Goal: Obtain resource: Obtain resource

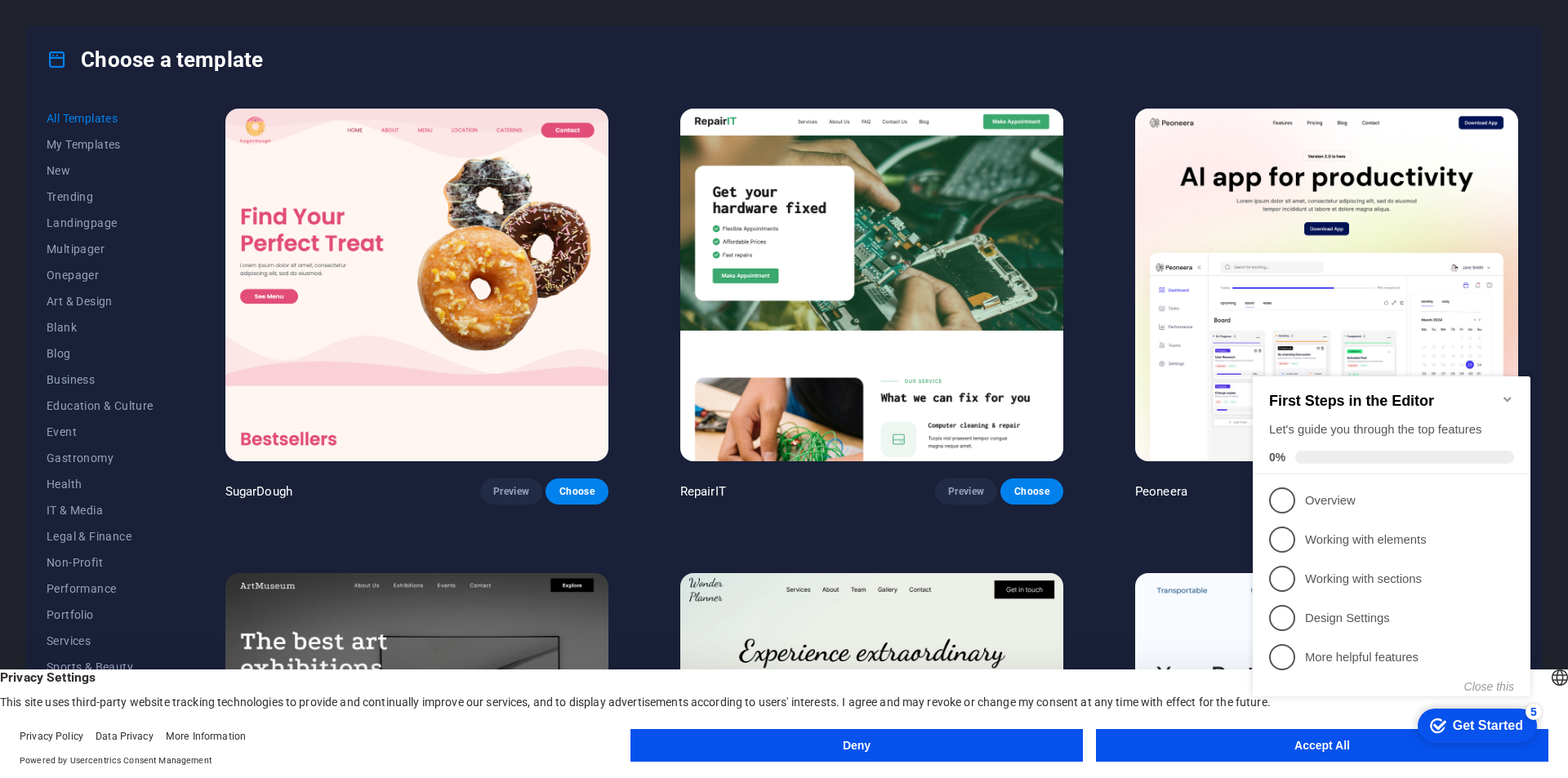
click at [1510, 396] on icon "Minimize checklist" at bounding box center [1507, 399] width 13 height 13
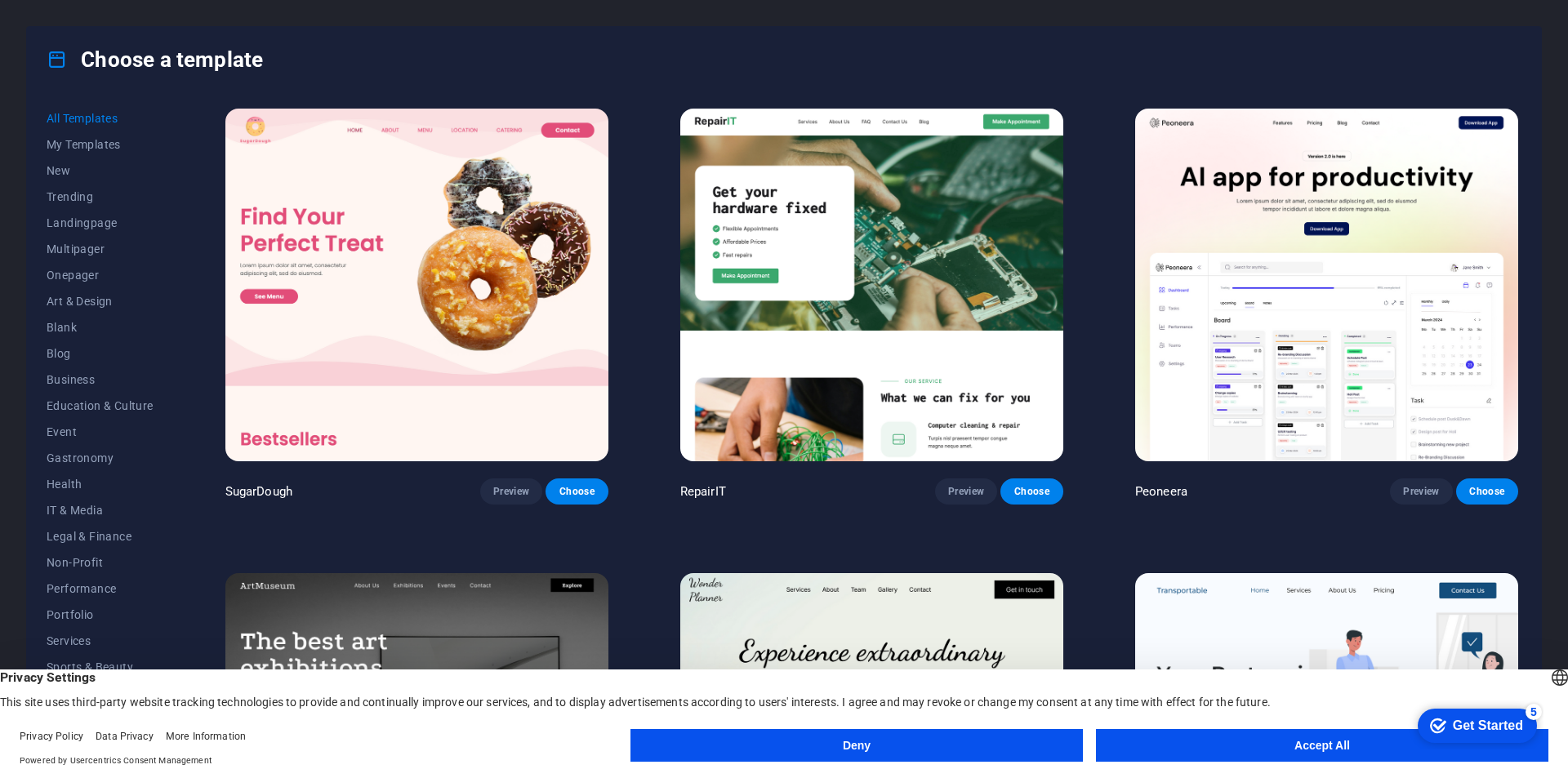
click at [906, 743] on button "Deny" at bounding box center [856, 745] width 452 height 33
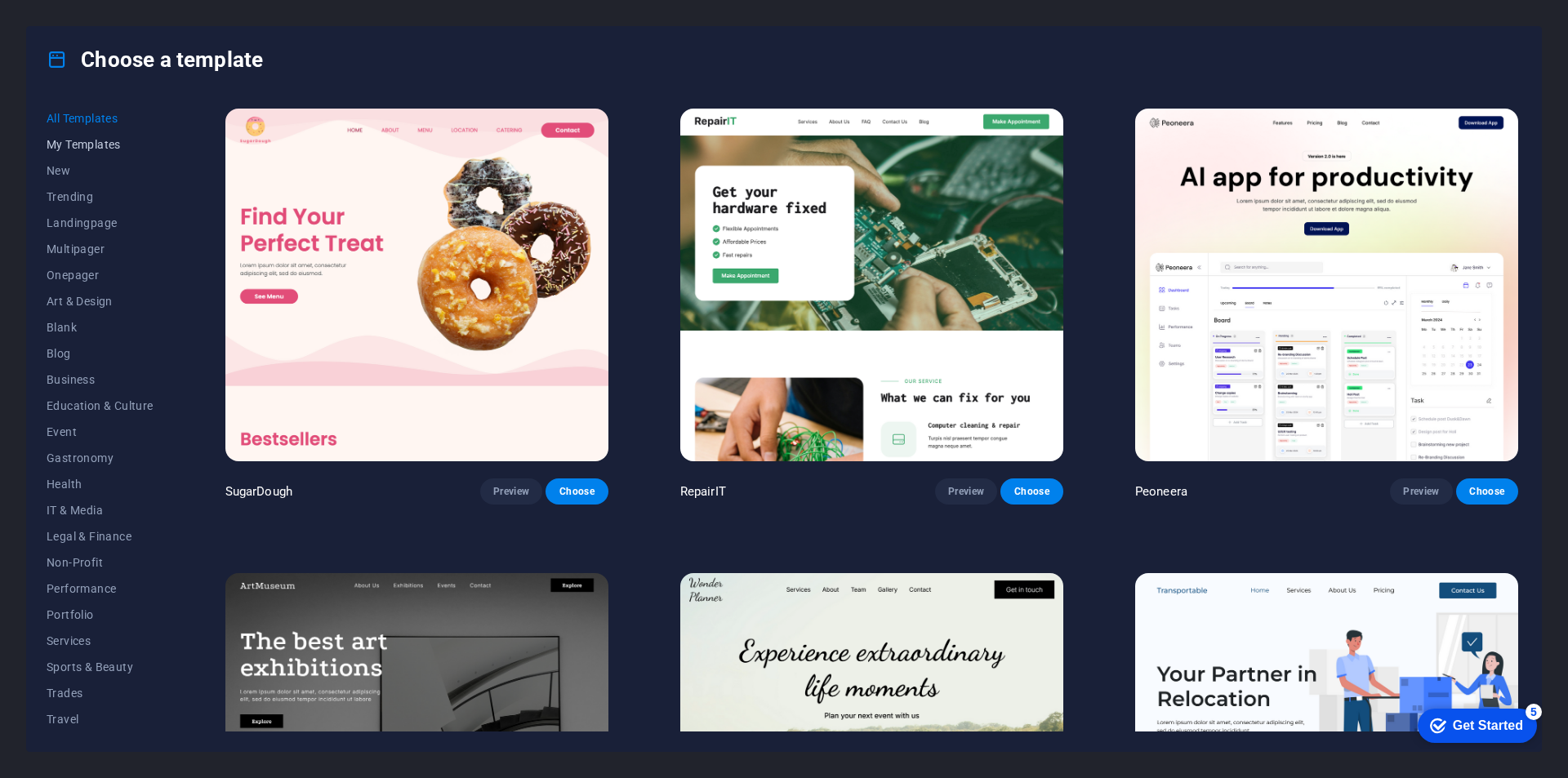
click at [107, 147] on span "My Templates" at bounding box center [100, 145] width 107 height 13
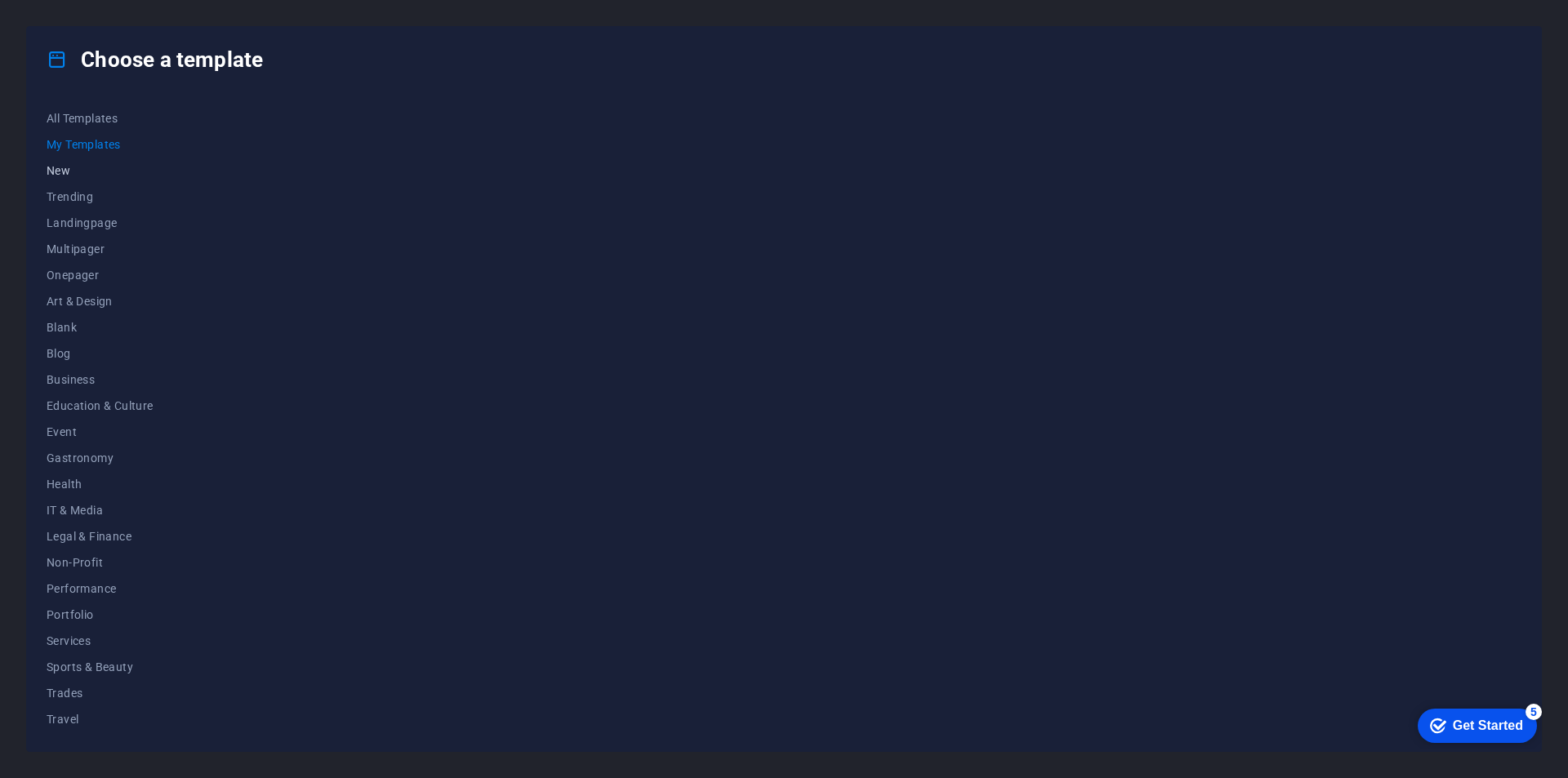
click at [62, 175] on span "New" at bounding box center [100, 171] width 107 height 13
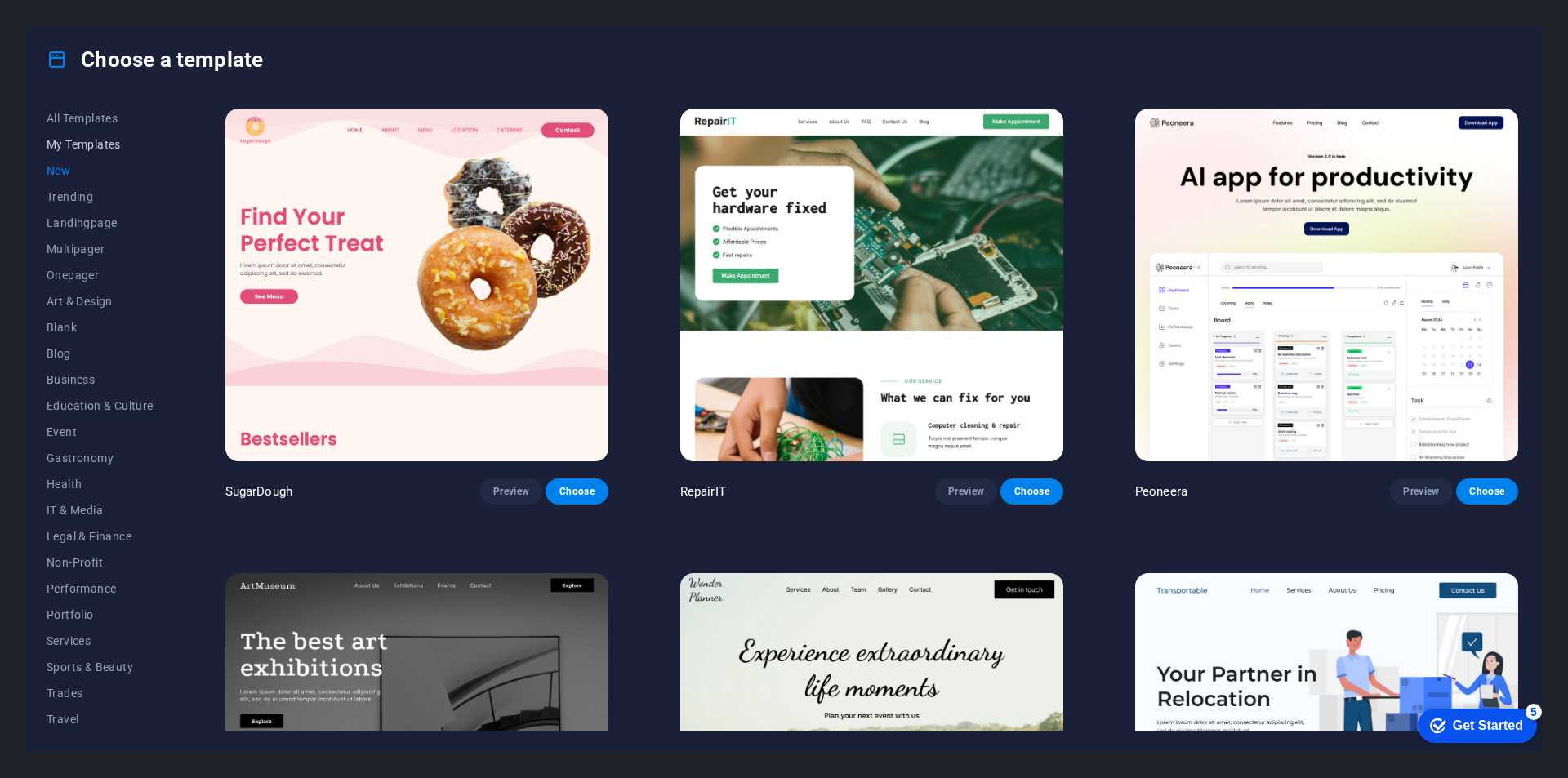
click at [91, 146] on span "My Templates" at bounding box center [100, 145] width 107 height 13
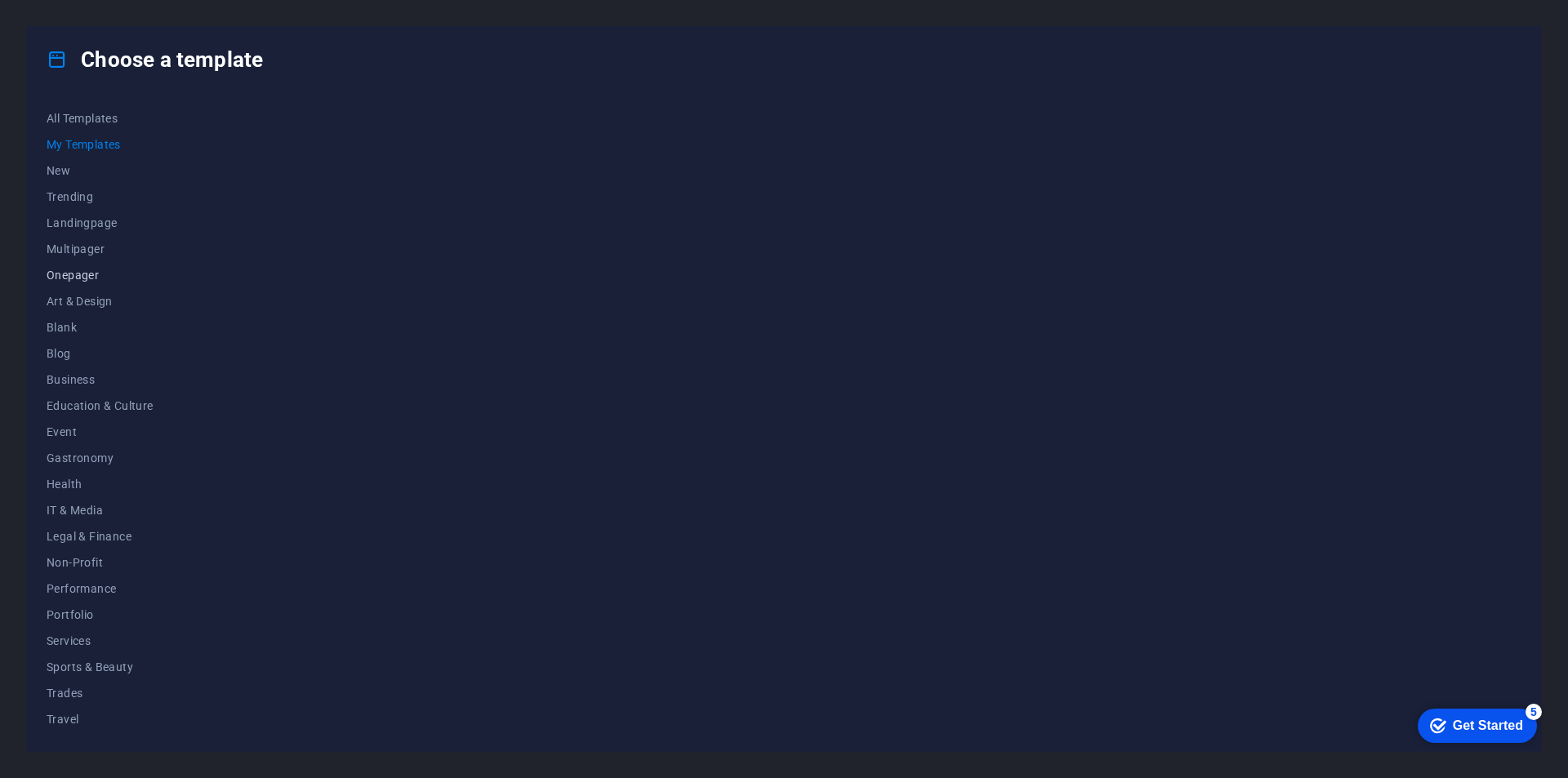
click at [88, 282] on button "Onepager" at bounding box center [100, 275] width 107 height 26
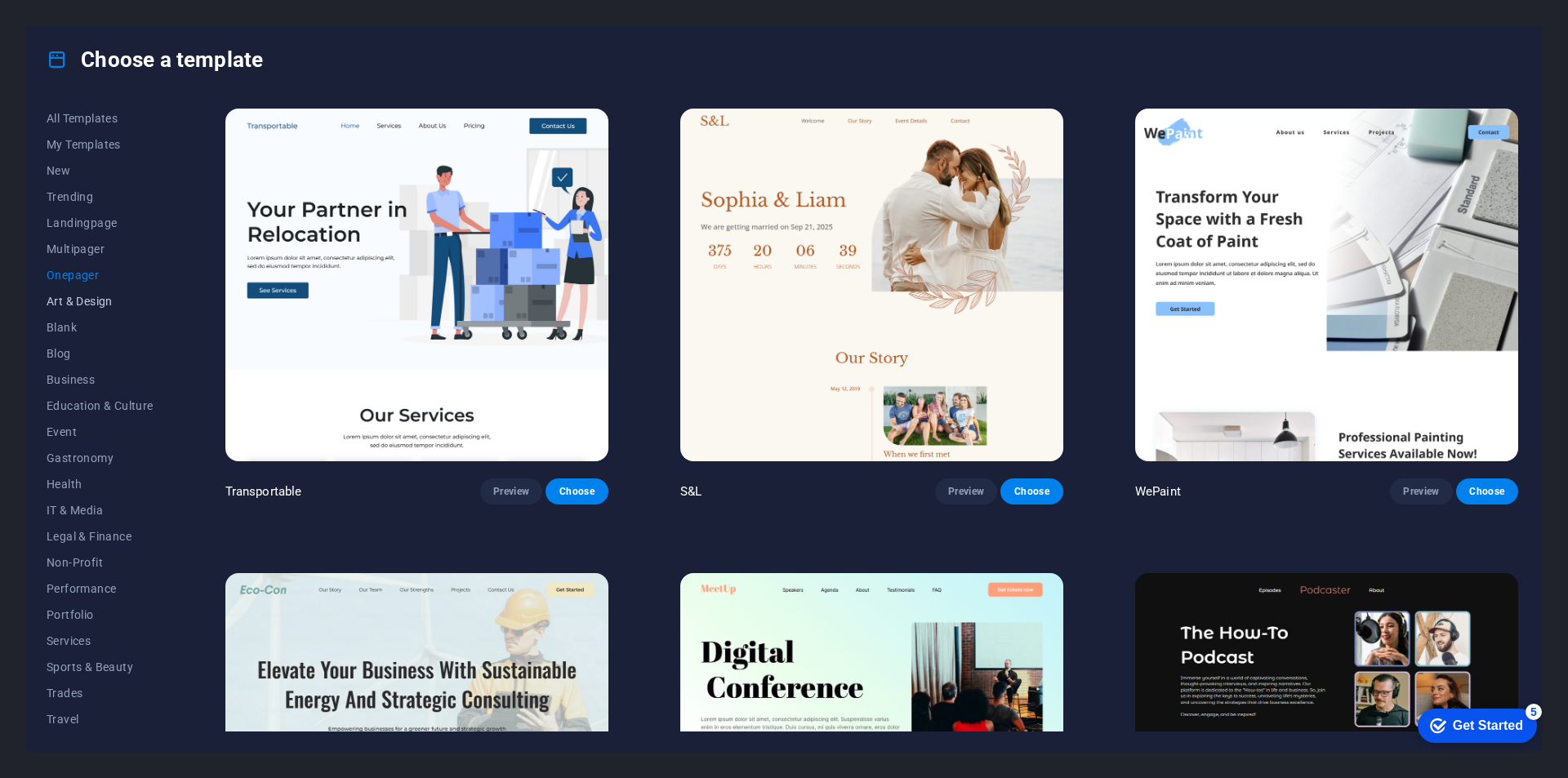
click at [86, 302] on span "Art & Design" at bounding box center [100, 302] width 107 height 13
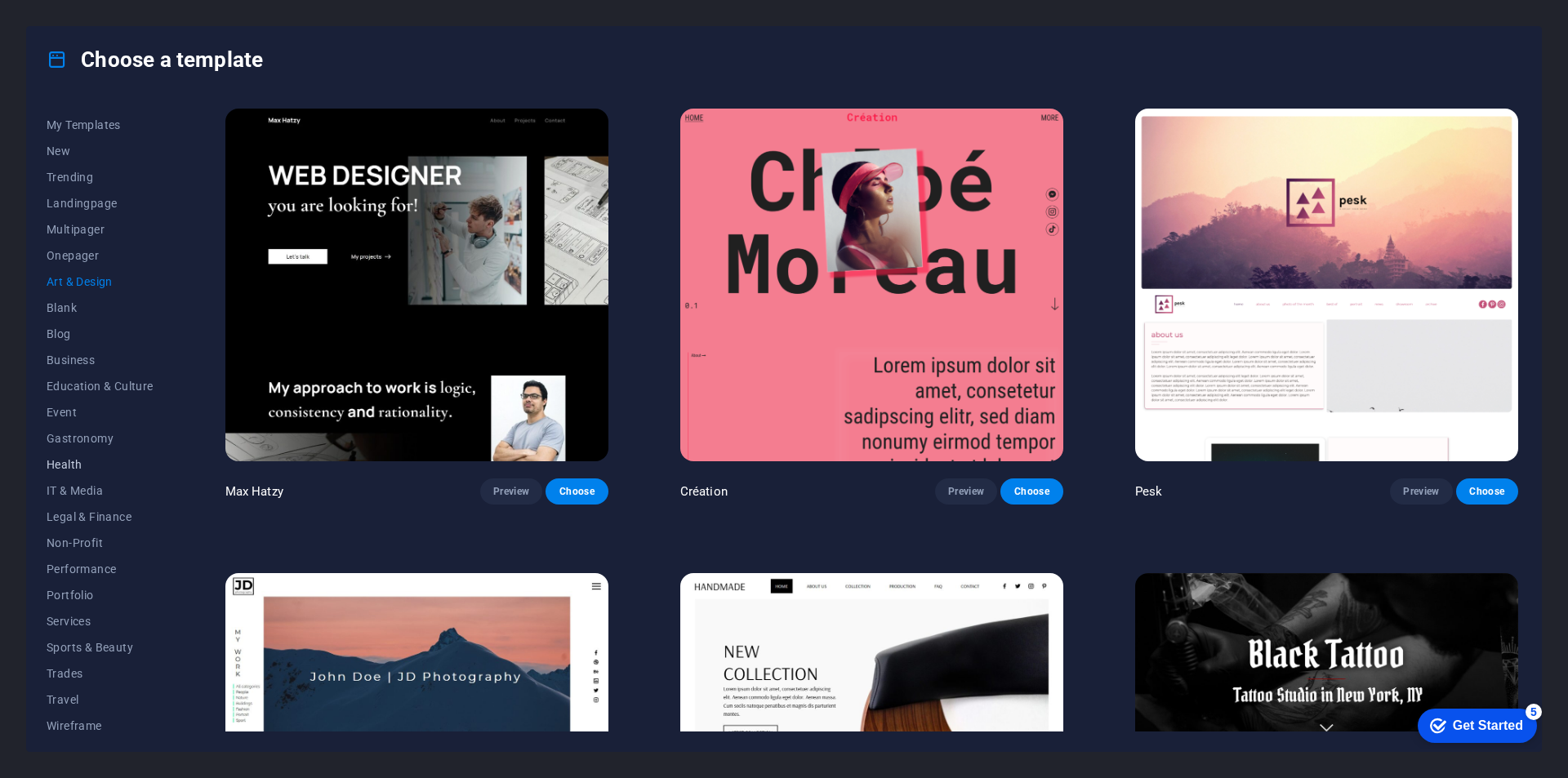
scroll to position [27, 0]
click at [87, 714] on span "Wireframe" at bounding box center [100, 718] width 107 height 13
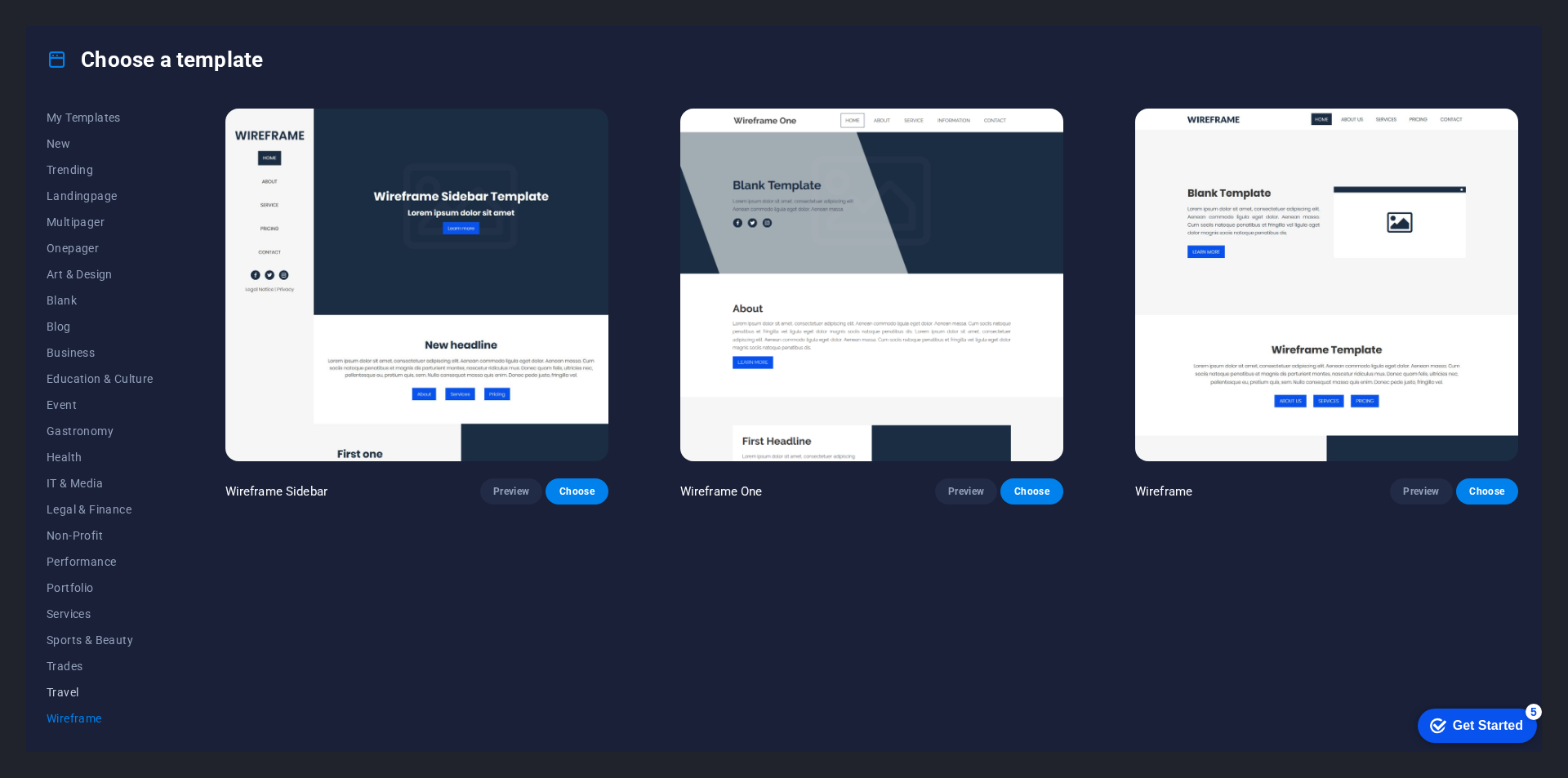
click at [93, 687] on span "Travel" at bounding box center [100, 693] width 107 height 13
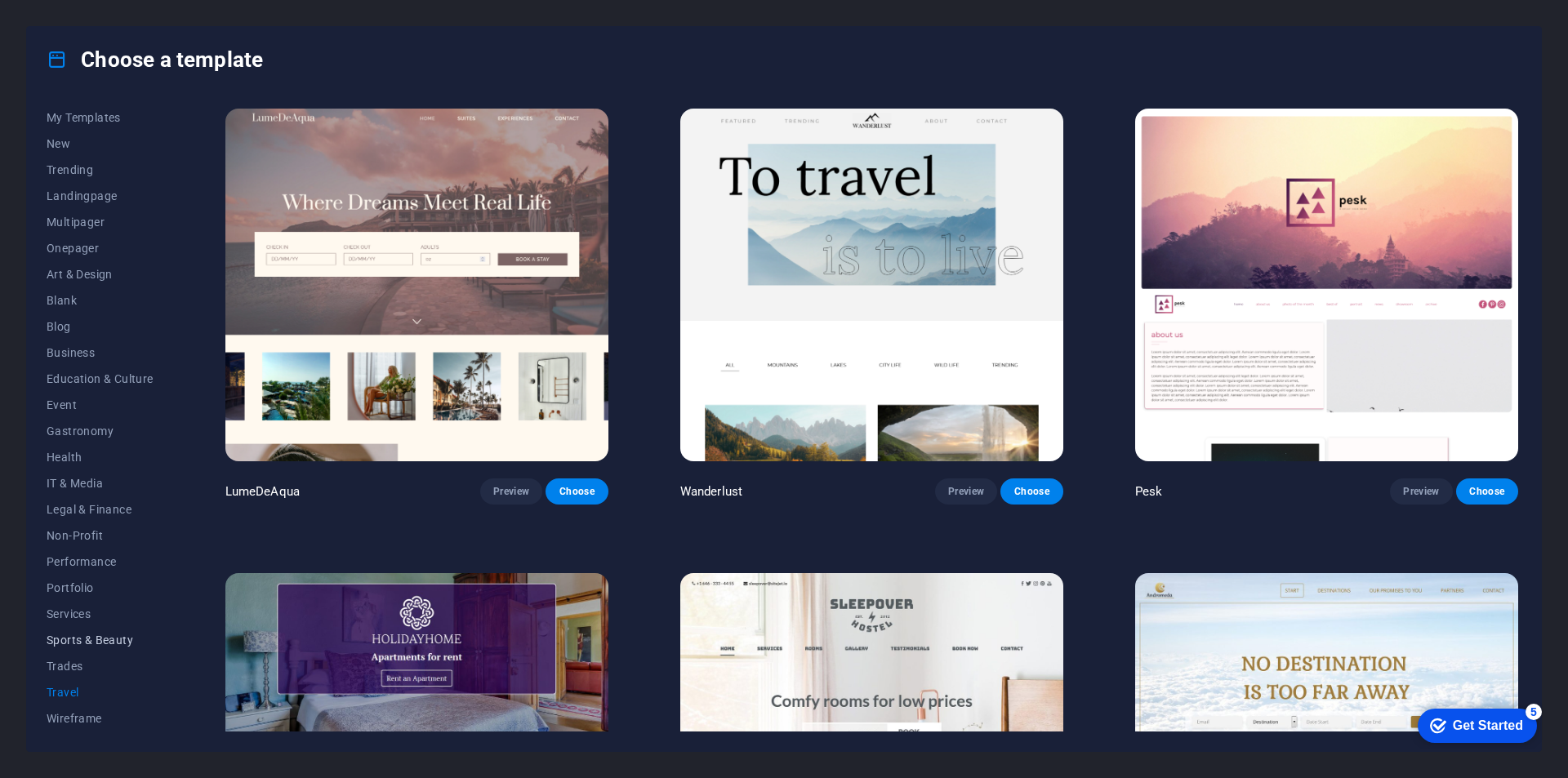
click at [104, 639] on span "Sports & Beauty" at bounding box center [100, 640] width 107 height 13
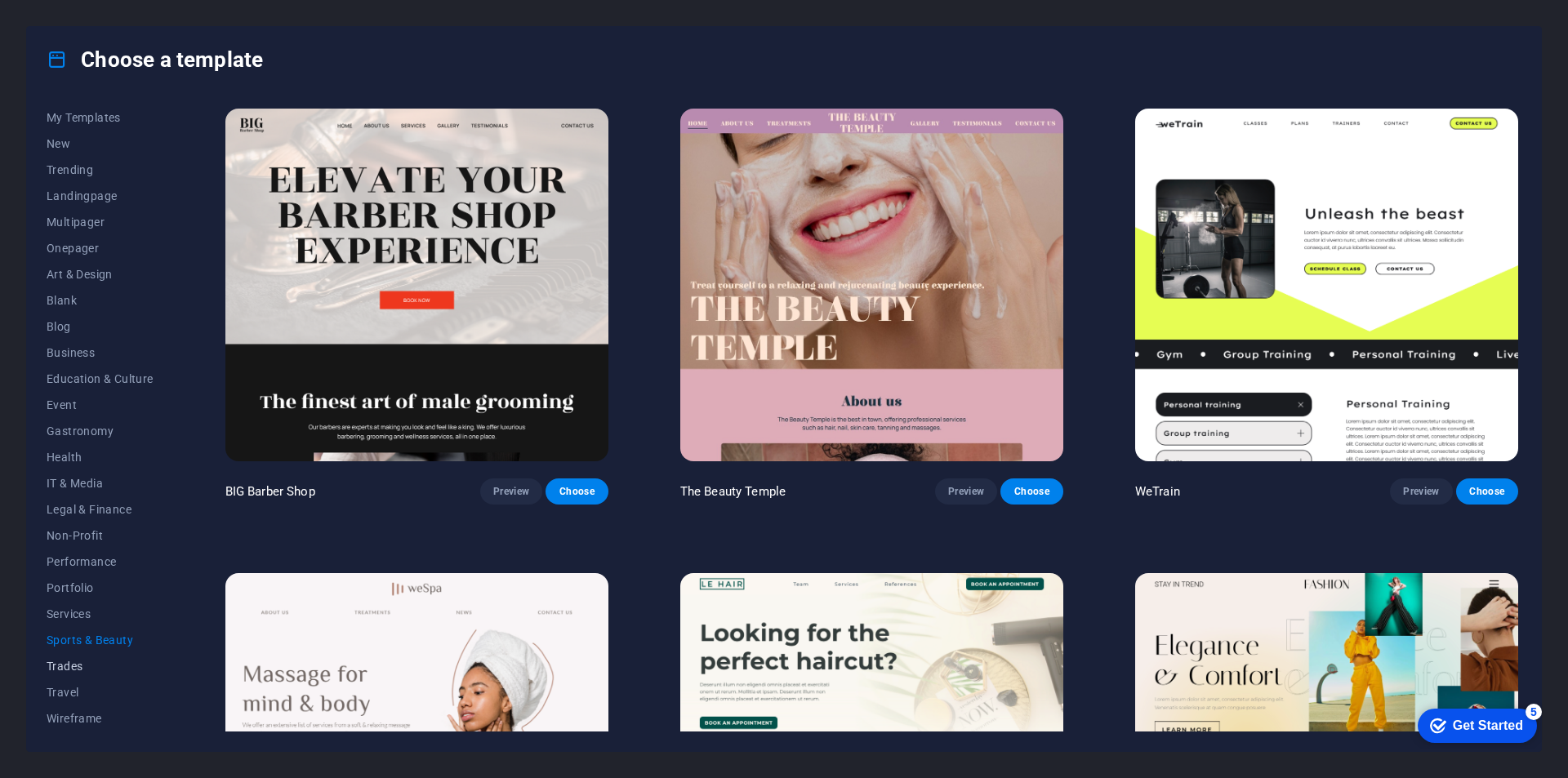
click at [73, 666] on span "Trades" at bounding box center [100, 666] width 107 height 13
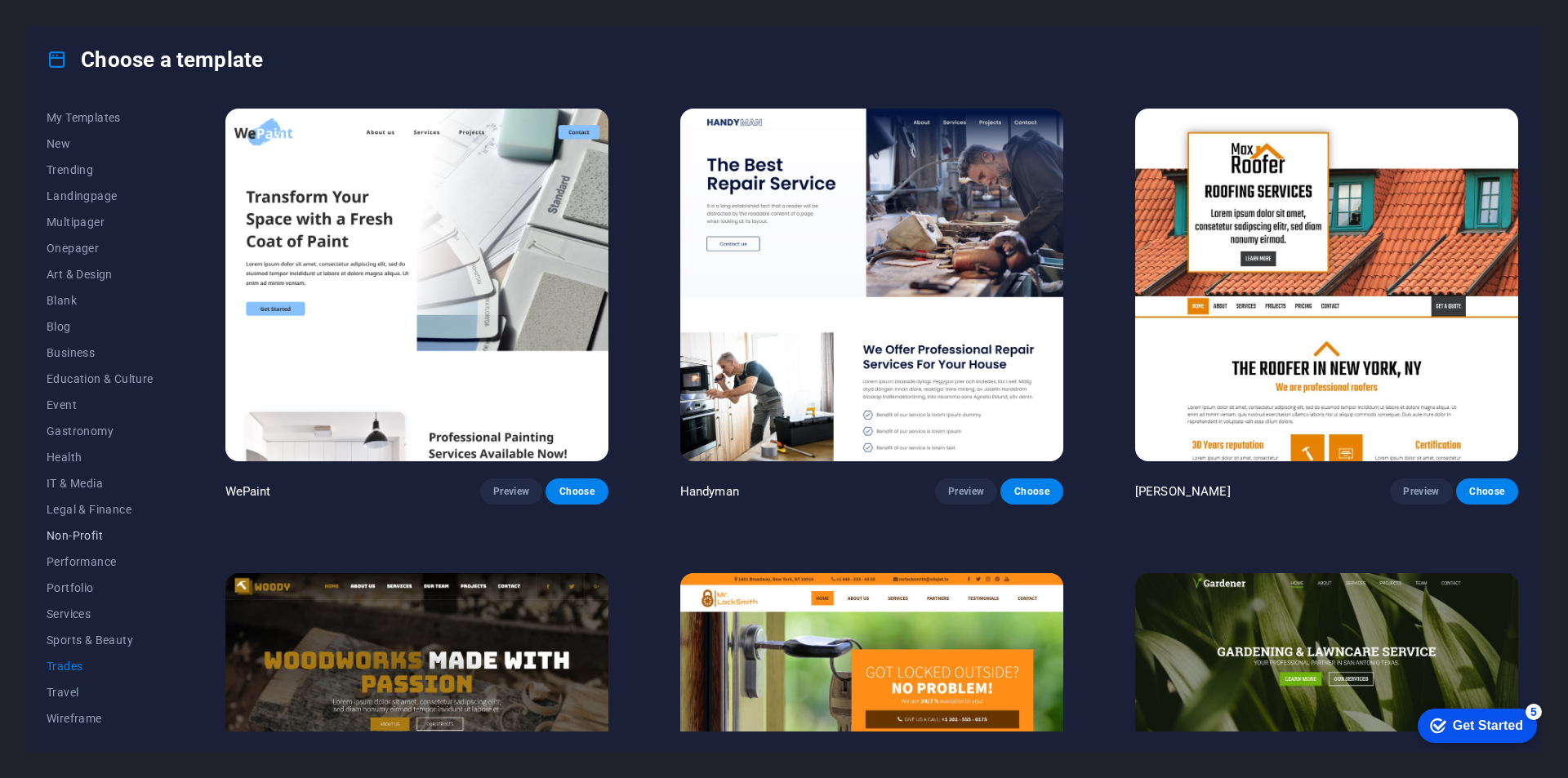
click at [94, 540] on span "Non-Profit" at bounding box center [100, 536] width 107 height 13
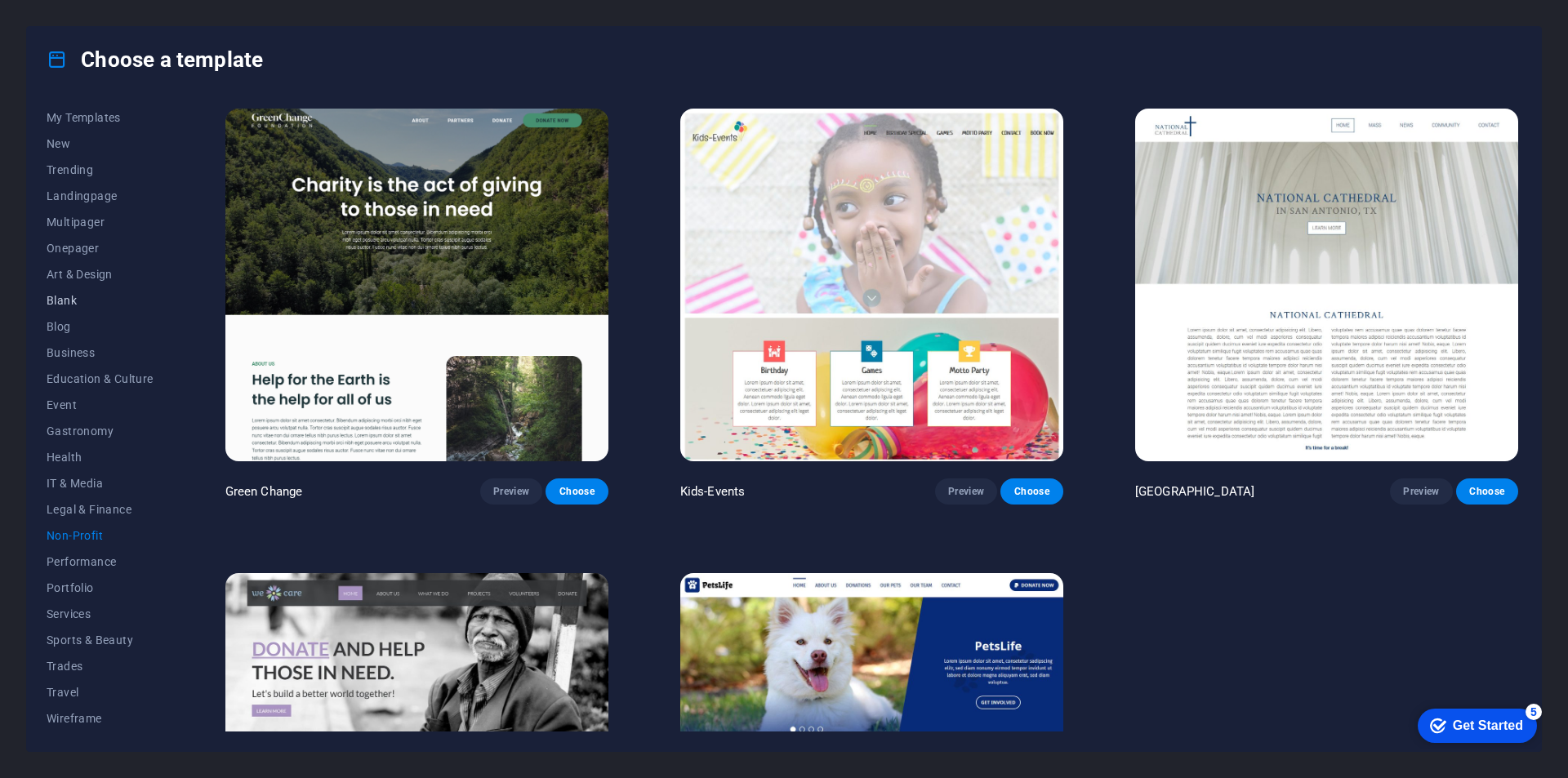
click at [90, 312] on button "Blank" at bounding box center [100, 301] width 107 height 26
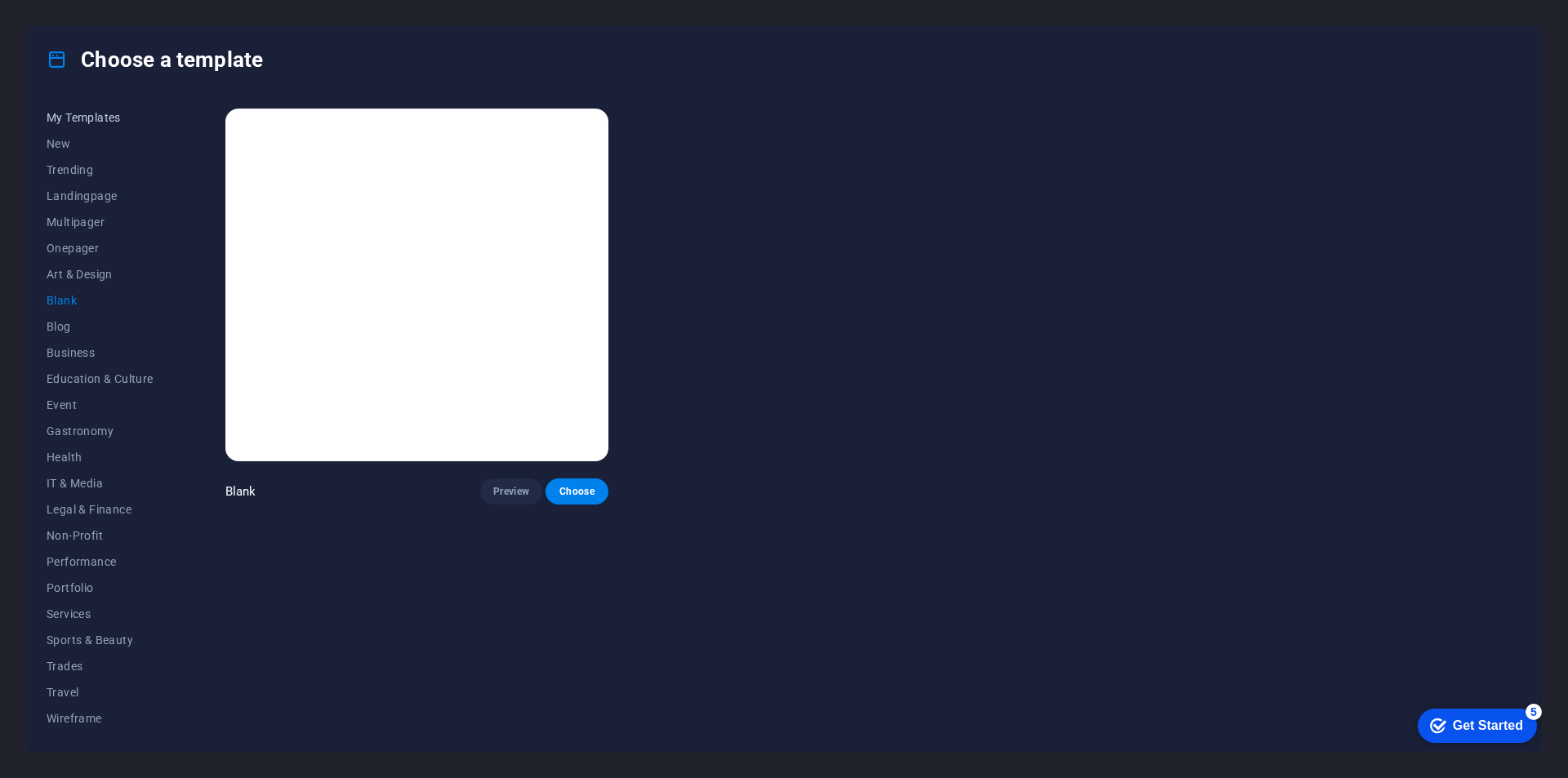
click at [73, 111] on span "My Templates" at bounding box center [100, 117] width 107 height 13
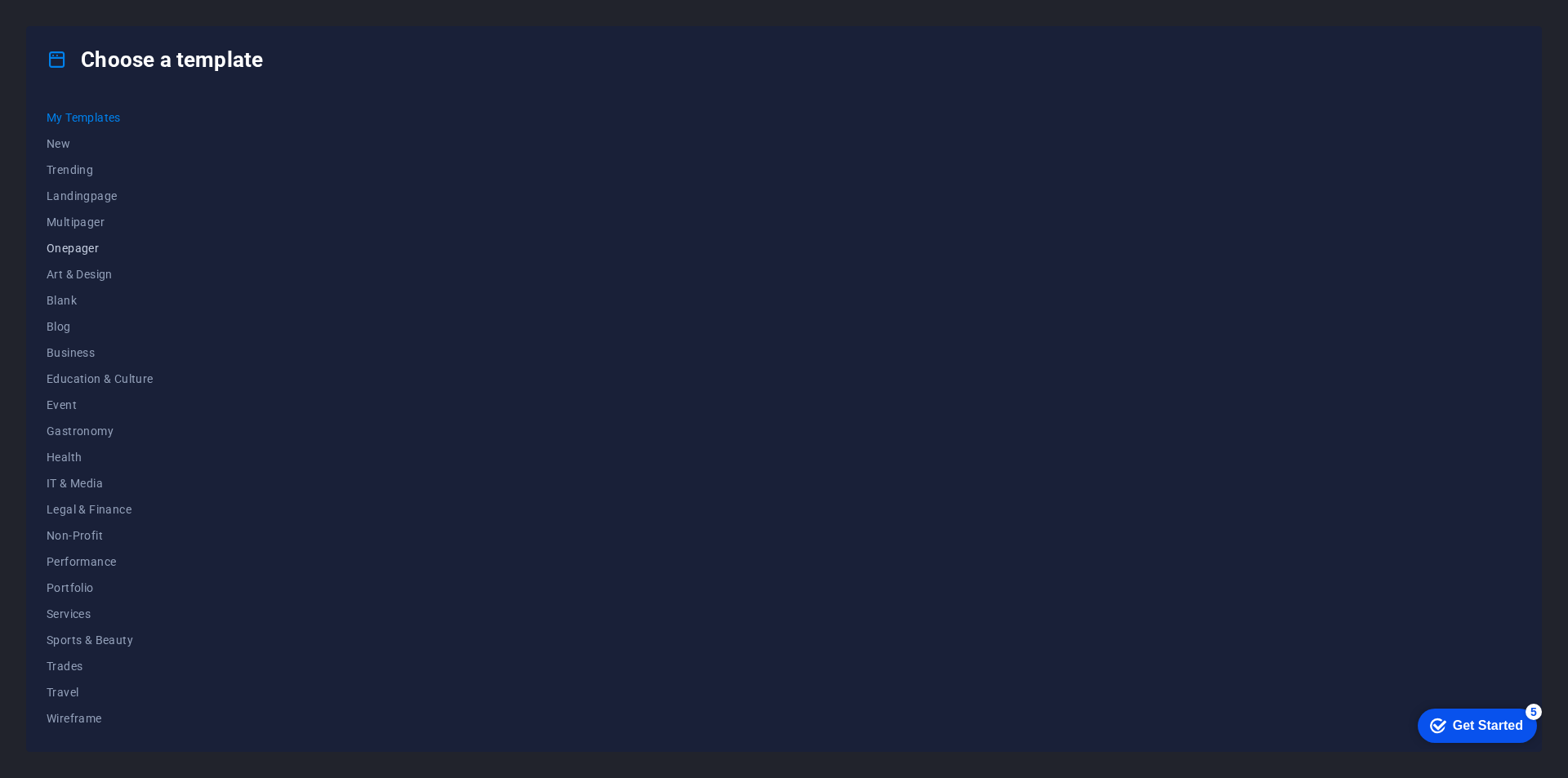
scroll to position [0, 0]
